Goal: Transaction & Acquisition: Purchase product/service

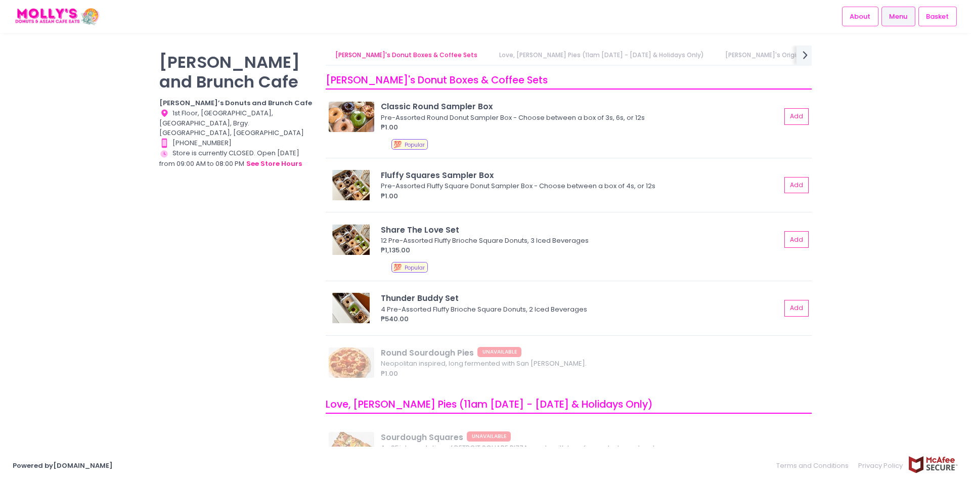
click at [517, 55] on link "Love, [PERSON_NAME] Pies (11am [DATE] - [DATE] & Holidays Only)" at bounding box center [601, 55] width 225 height 19
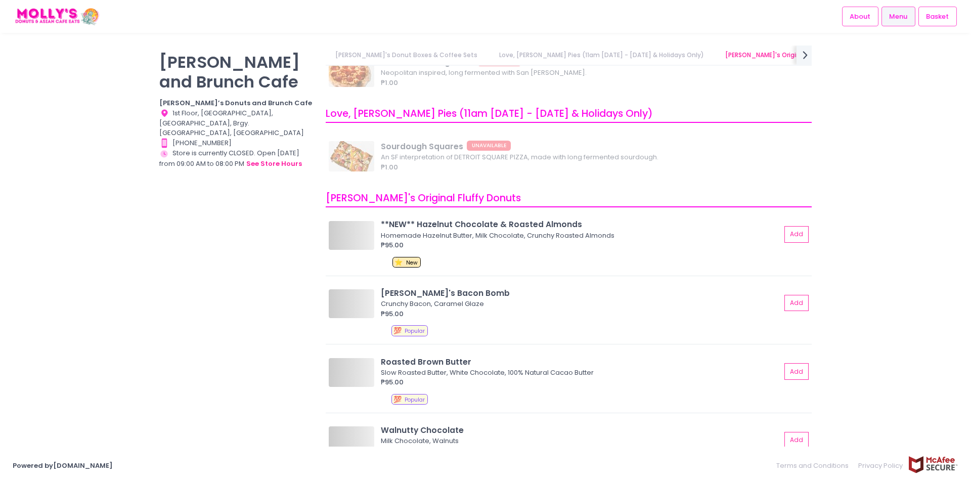
scroll to position [324, 0]
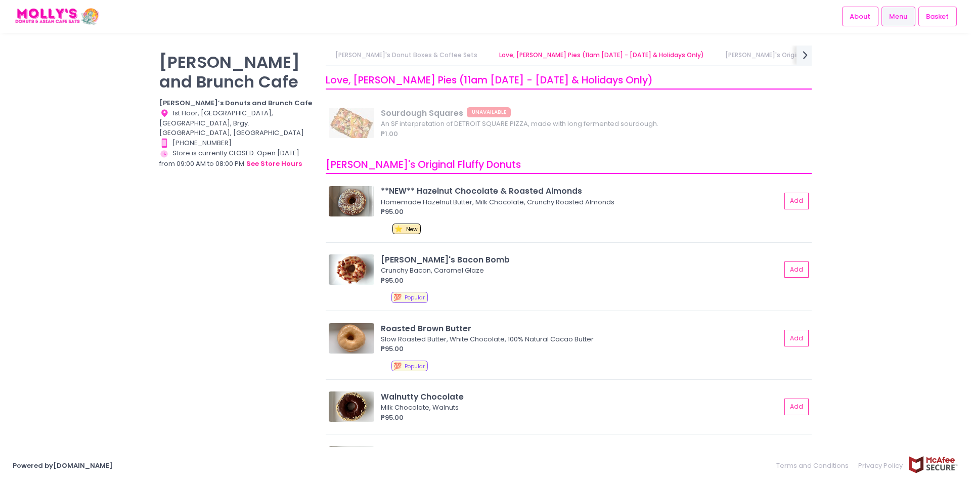
click at [740, 55] on link "[PERSON_NAME]'s Original Fluffy Donuts" at bounding box center [787, 55] width 144 height 19
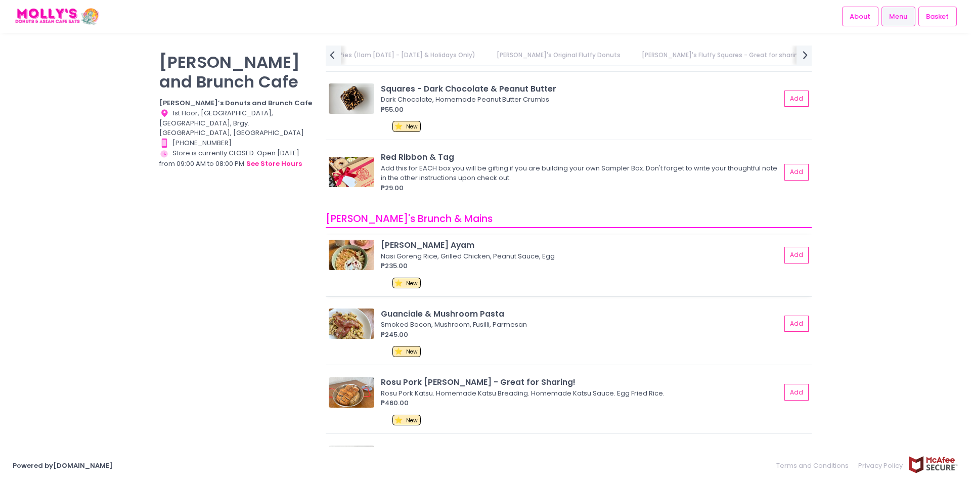
scroll to position [1572, 0]
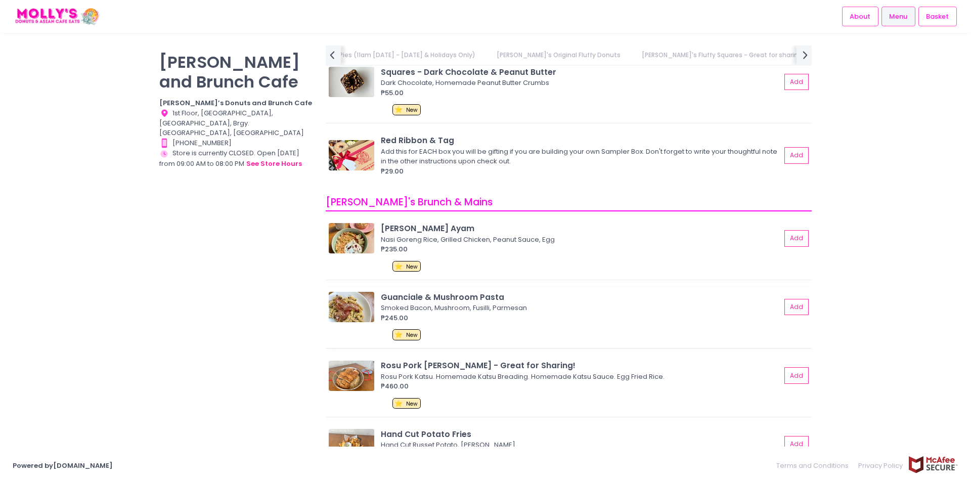
click at [429, 314] on div "₱245.00" at bounding box center [581, 318] width 400 height 10
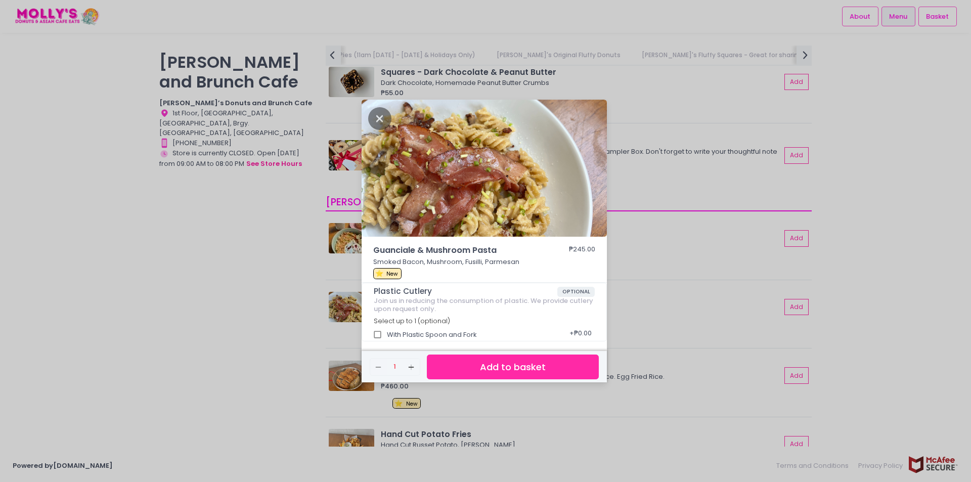
click at [729, 248] on div "Guanciale & Mushroom Pasta ₱245.00 Smoked Bacon, Mushroom, Fusilli, Parmesan ⭐ …" at bounding box center [485, 241] width 971 height 482
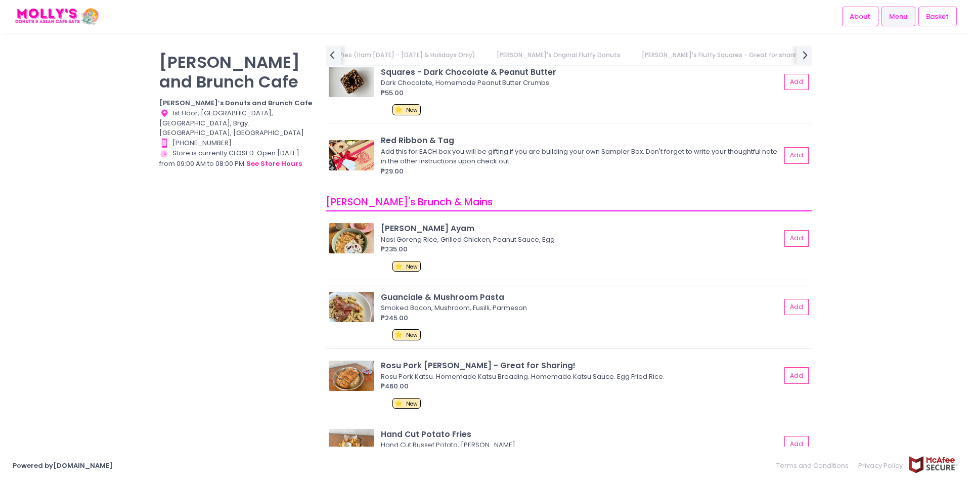
scroll to position [1673, 0]
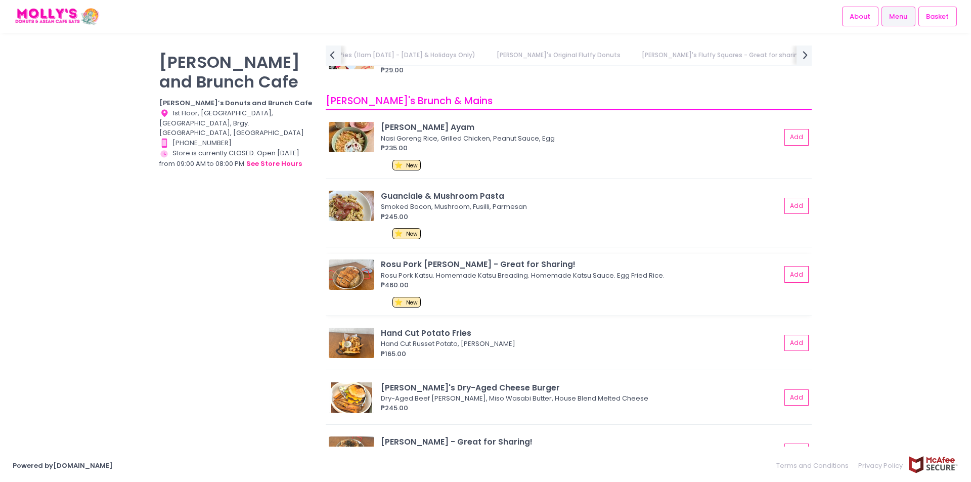
click at [462, 282] on div "₱460.00" at bounding box center [581, 285] width 400 height 10
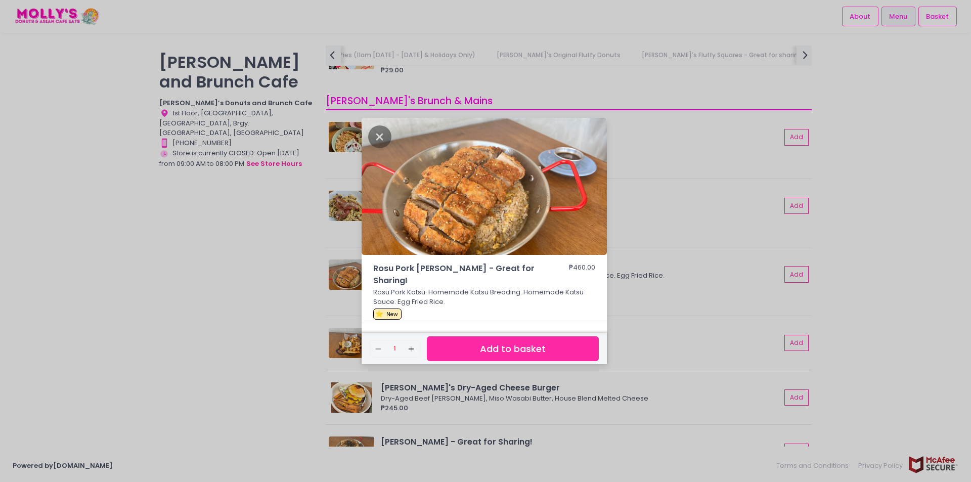
click at [916, 313] on div "Rosu Pork [PERSON_NAME] - Great for Sharing! ₱460.00 Rosu Pork Katsu. Homemade …" at bounding box center [485, 241] width 971 height 482
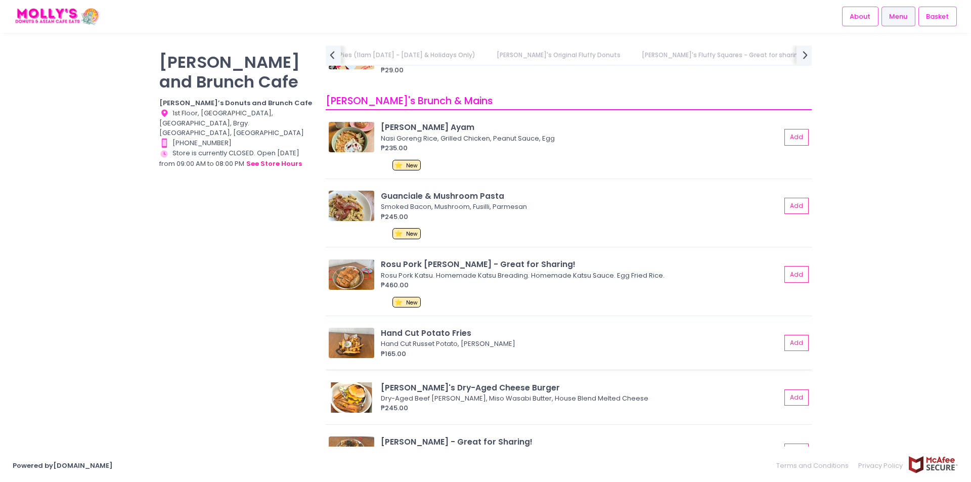
click at [488, 359] on div "₱165.00" at bounding box center [581, 354] width 400 height 10
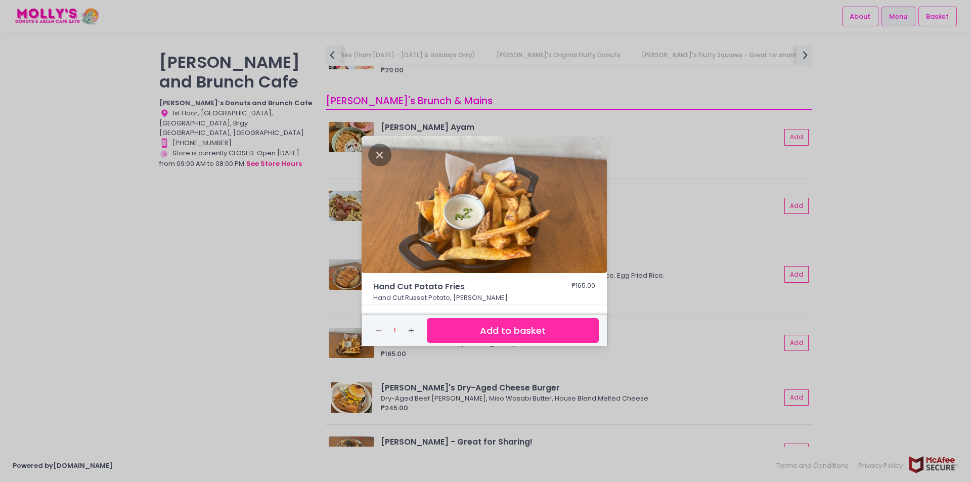
drag, startPoint x: 147, startPoint y: 312, endPoint x: 177, endPoint y: 319, distance: 30.7
click at [147, 312] on div "Hand Cut Potato Fries ₱165.00 Hand Cut Russet Potato, Garlic Aioli Remove Creat…" at bounding box center [485, 241] width 971 height 482
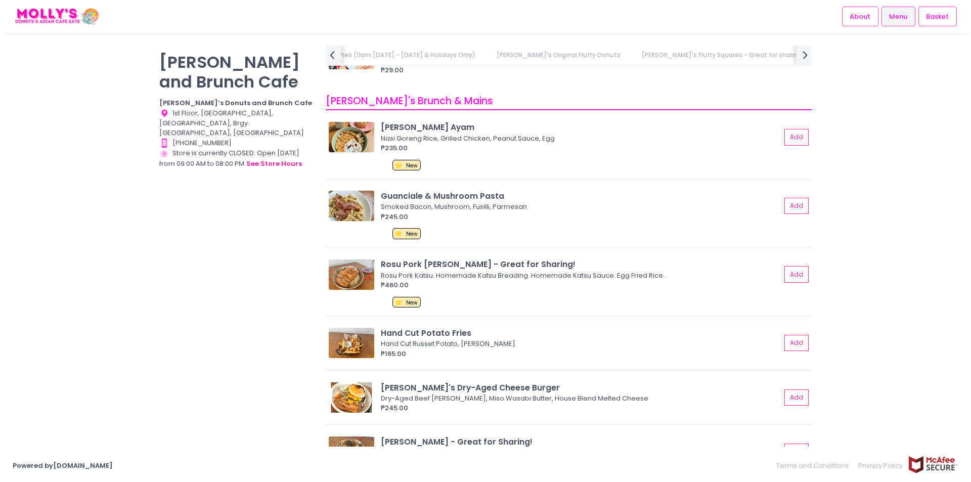
click at [480, 351] on div "₱165.00" at bounding box center [581, 354] width 400 height 10
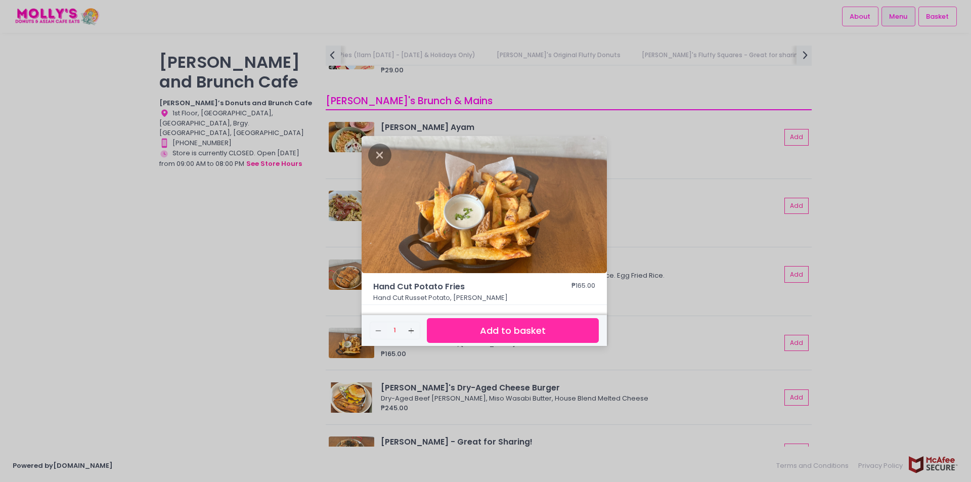
click at [171, 291] on div "Hand Cut Potato Fries ₱165.00 Hand Cut Russet Potato, Garlic Aioli Remove Creat…" at bounding box center [485, 241] width 971 height 482
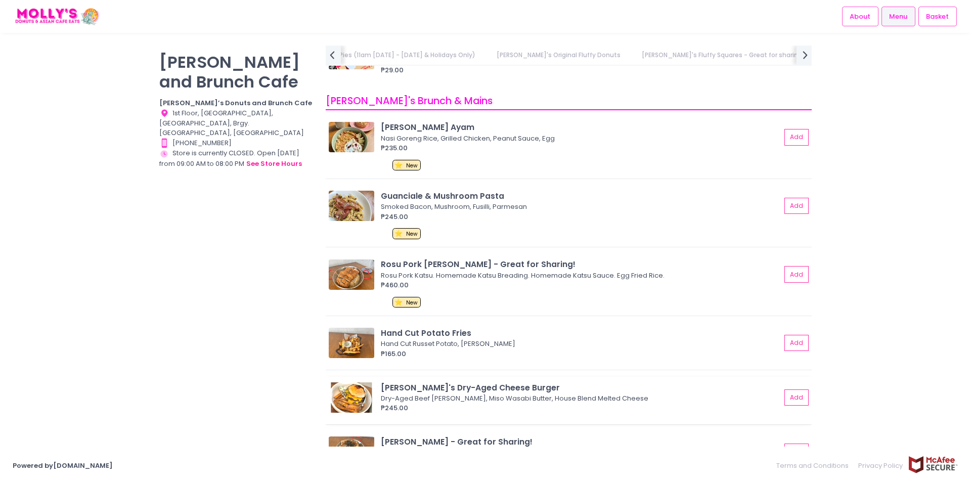
click at [582, 408] on div "₱245.00" at bounding box center [581, 408] width 400 height 10
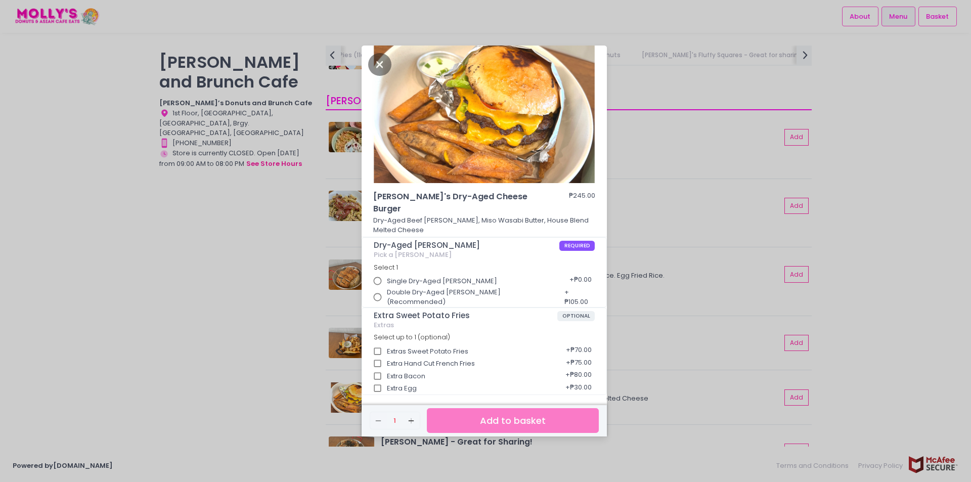
click at [394, 279] on span "Single Dry-Aged [PERSON_NAME]" at bounding box center [442, 281] width 110 height 10
click at [388, 279] on input "Single Dry-Aged [PERSON_NAME]" at bounding box center [377, 281] width 19 height 19
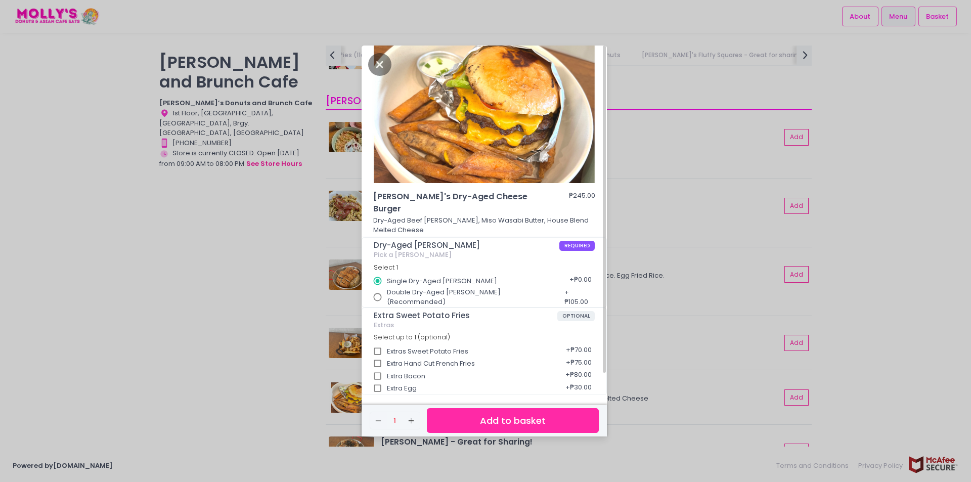
click at [379, 278] on input "Single Dry-Aged [PERSON_NAME]" at bounding box center [377, 281] width 19 height 19
click at [378, 293] on input "Double Dry-Aged [PERSON_NAME] (Recommended)" at bounding box center [377, 297] width 19 height 19
radio input "true"
radio input "false"
click at [898, 330] on div "Molly's Dry-Aged Cheese Burger ₱245.00 Dry-Aged Beef [PERSON_NAME], Miso Wasabi…" at bounding box center [485, 241] width 971 height 482
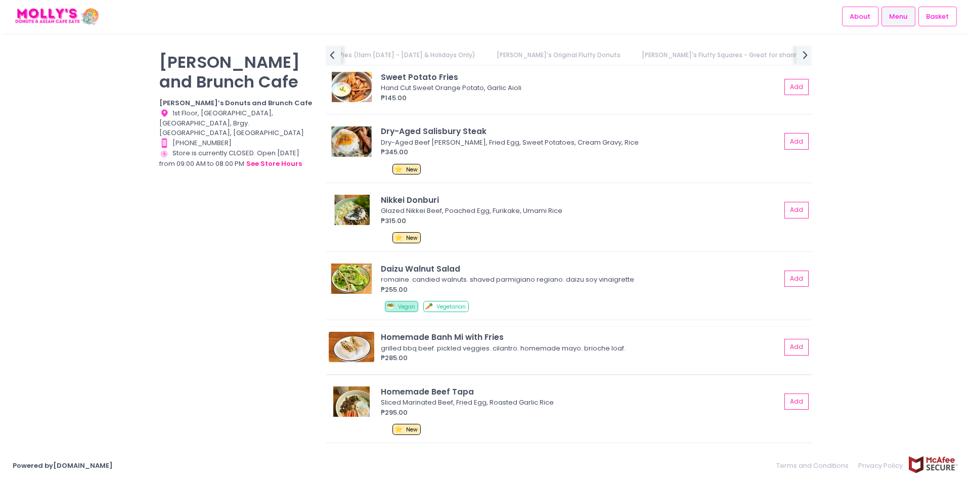
scroll to position [2028, 0]
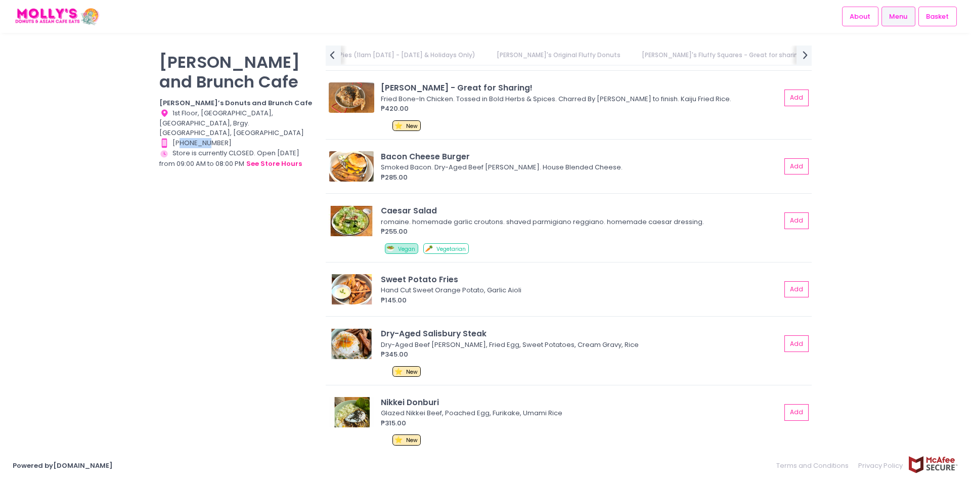
drag, startPoint x: 180, startPoint y: 135, endPoint x: 227, endPoint y: 133, distance: 47.6
click at [224, 138] on div "Contact Number Created with Sketch. [PHONE_NUMBER]" at bounding box center [236, 143] width 154 height 10
click at [238, 138] on div "Contact Number Created with Sketch. [PHONE_NUMBER]" at bounding box center [236, 143] width 154 height 10
click at [265, 113] on div "Location Created with Sketch. 1st Floor, [GEOGRAPHIC_DATA], [GEOGRAPHIC_DATA], …" at bounding box center [236, 123] width 154 height 30
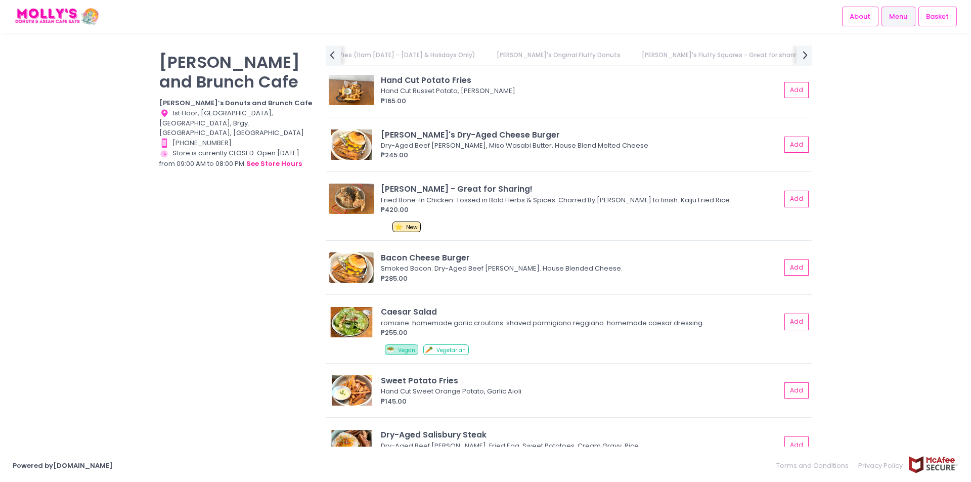
click at [657, 50] on link "[PERSON_NAME]'s Fluffy Squares - Great for sharing!" at bounding box center [723, 55] width 182 height 19
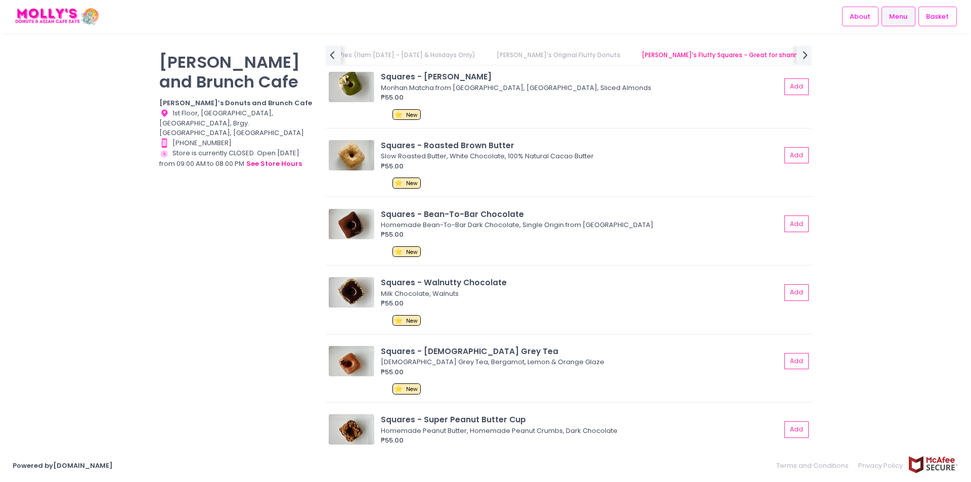
scroll to position [1126, 0]
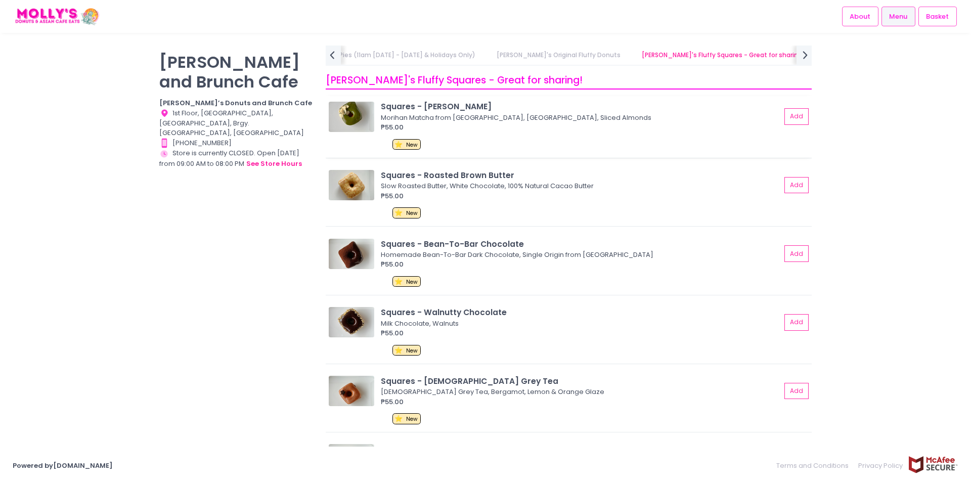
click at [584, 117] on div "Morihan Matcha from [GEOGRAPHIC_DATA], [GEOGRAPHIC_DATA], Sliced Almonds" at bounding box center [579, 118] width 397 height 10
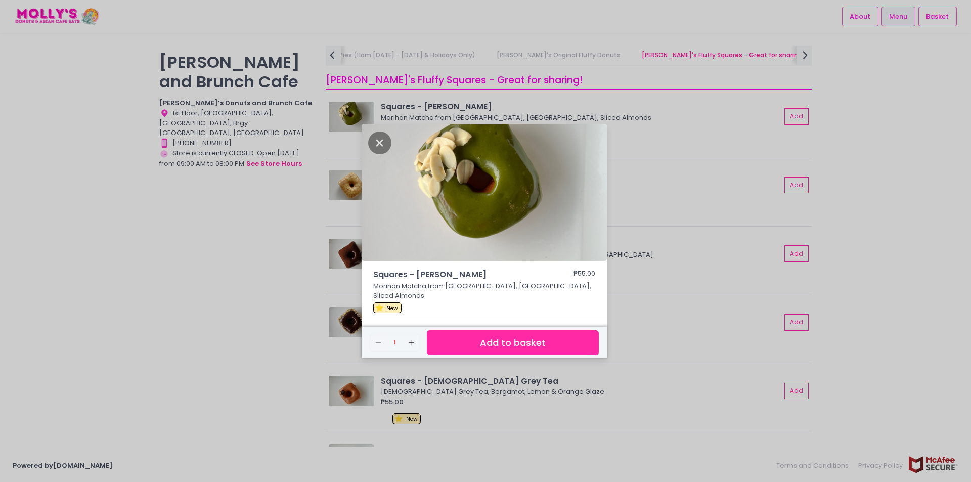
click at [885, 270] on div "Squares - Uji Matcha Morihan ₱55.00 Morihan Matcha from [GEOGRAPHIC_DATA], [GEO…" at bounding box center [485, 241] width 971 height 482
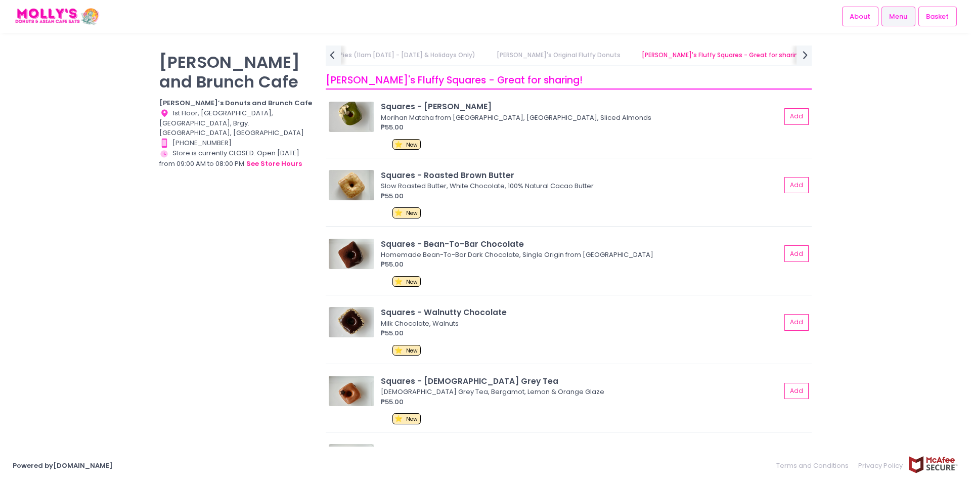
click at [816, 53] on link "[PERSON_NAME]'s Brunch & Mains" at bounding box center [878, 55] width 124 height 19
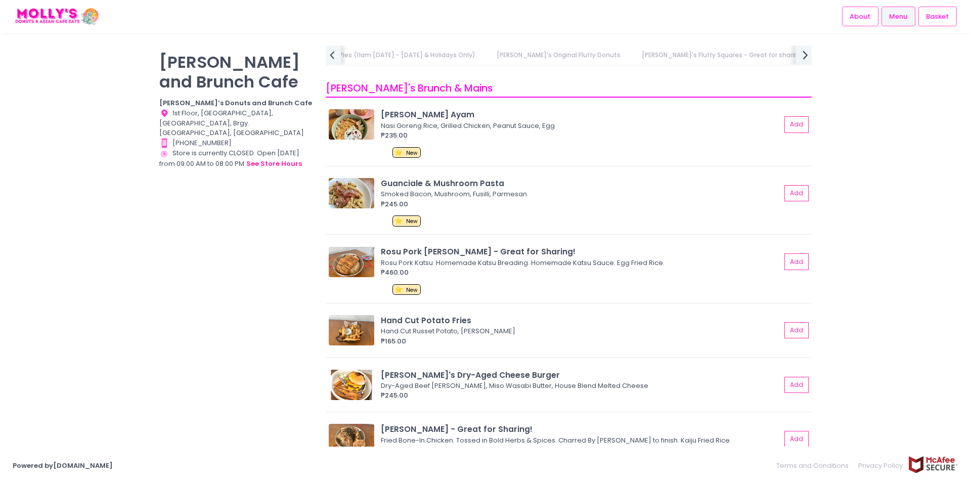
scroll to position [1694, 0]
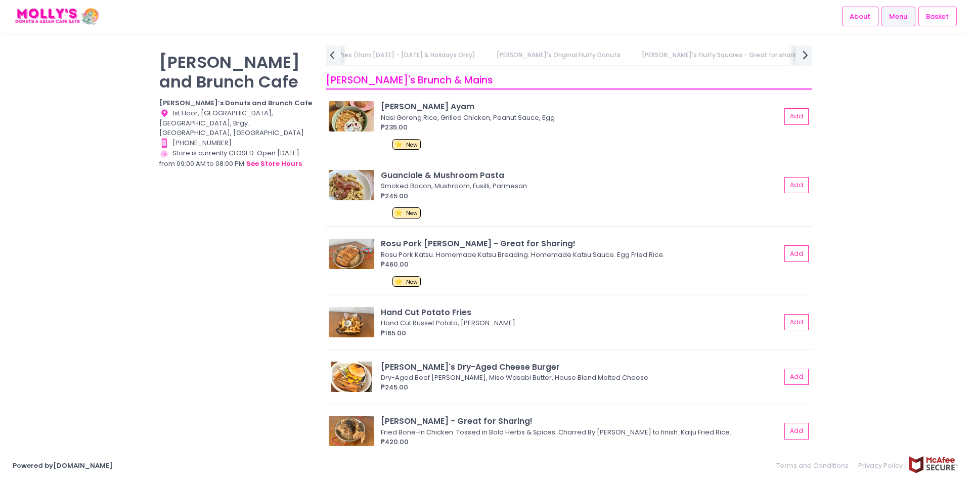
click at [801, 58] on icon "next Created with Sketch." at bounding box center [805, 55] width 15 height 15
click at [763, 59] on link "In-Store Exclusive" at bounding box center [800, 55] width 75 height 19
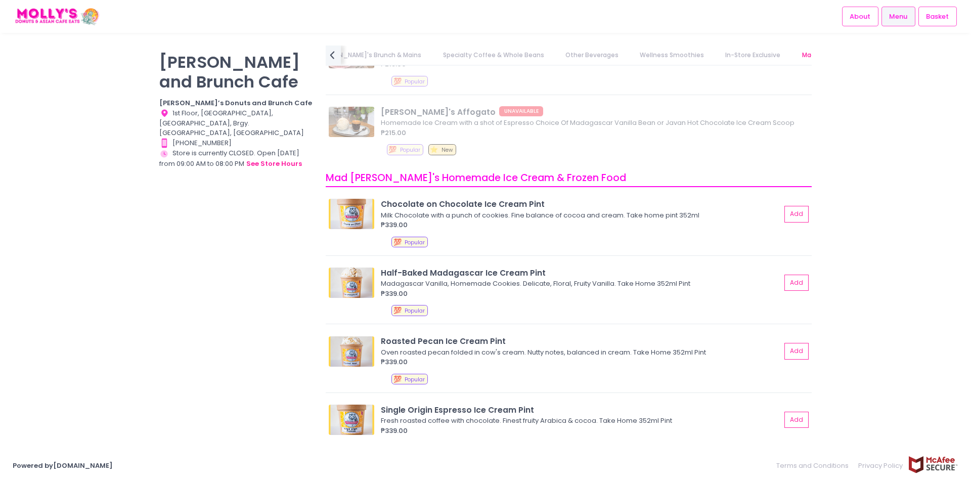
scroll to position [4628, 0]
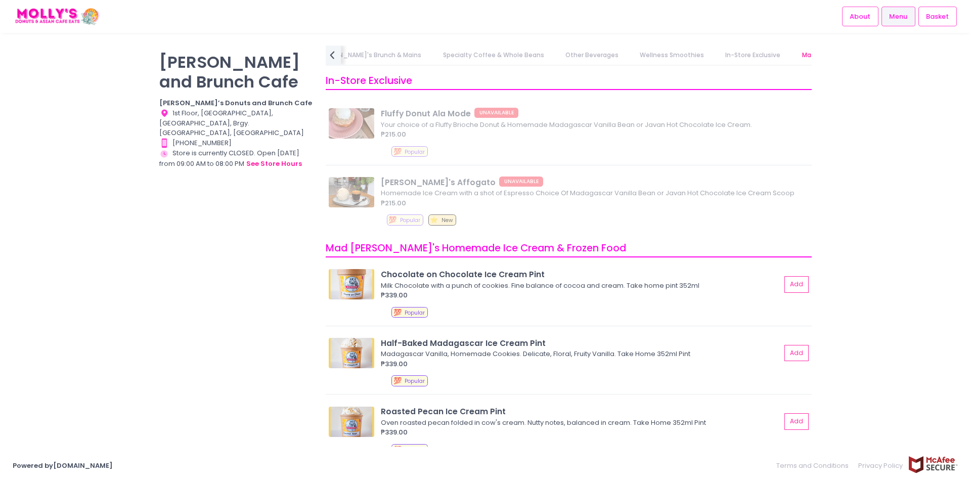
click at [792, 56] on link "Mad [PERSON_NAME]'s Homemade Ice Cream & Frozen Food" at bounding box center [895, 55] width 207 height 19
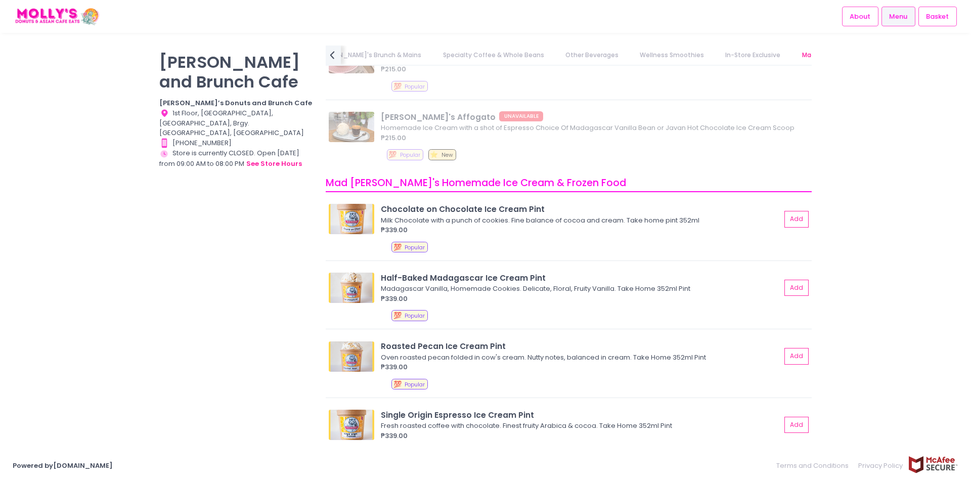
scroll to position [4698, 0]
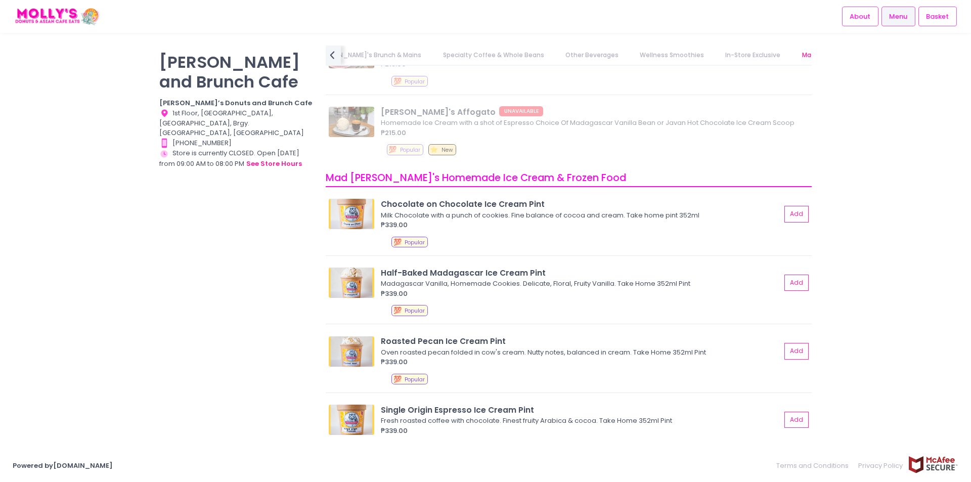
click at [893, 17] on span "Menu" at bounding box center [898, 17] width 18 height 10
